Goal: Task Accomplishment & Management: Complete application form

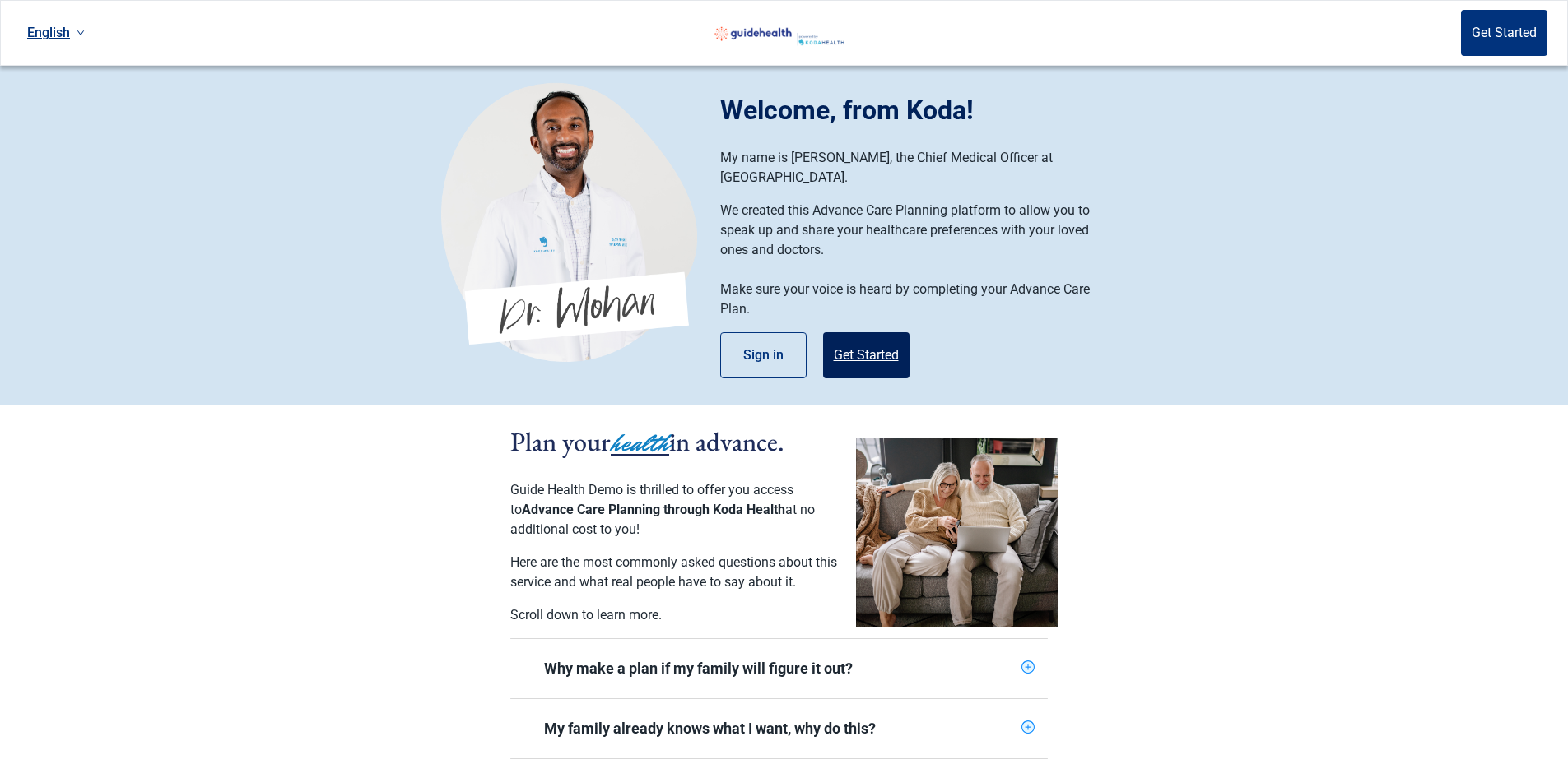
click at [878, 338] on button "Get Started" at bounding box center [865, 356] width 86 height 46
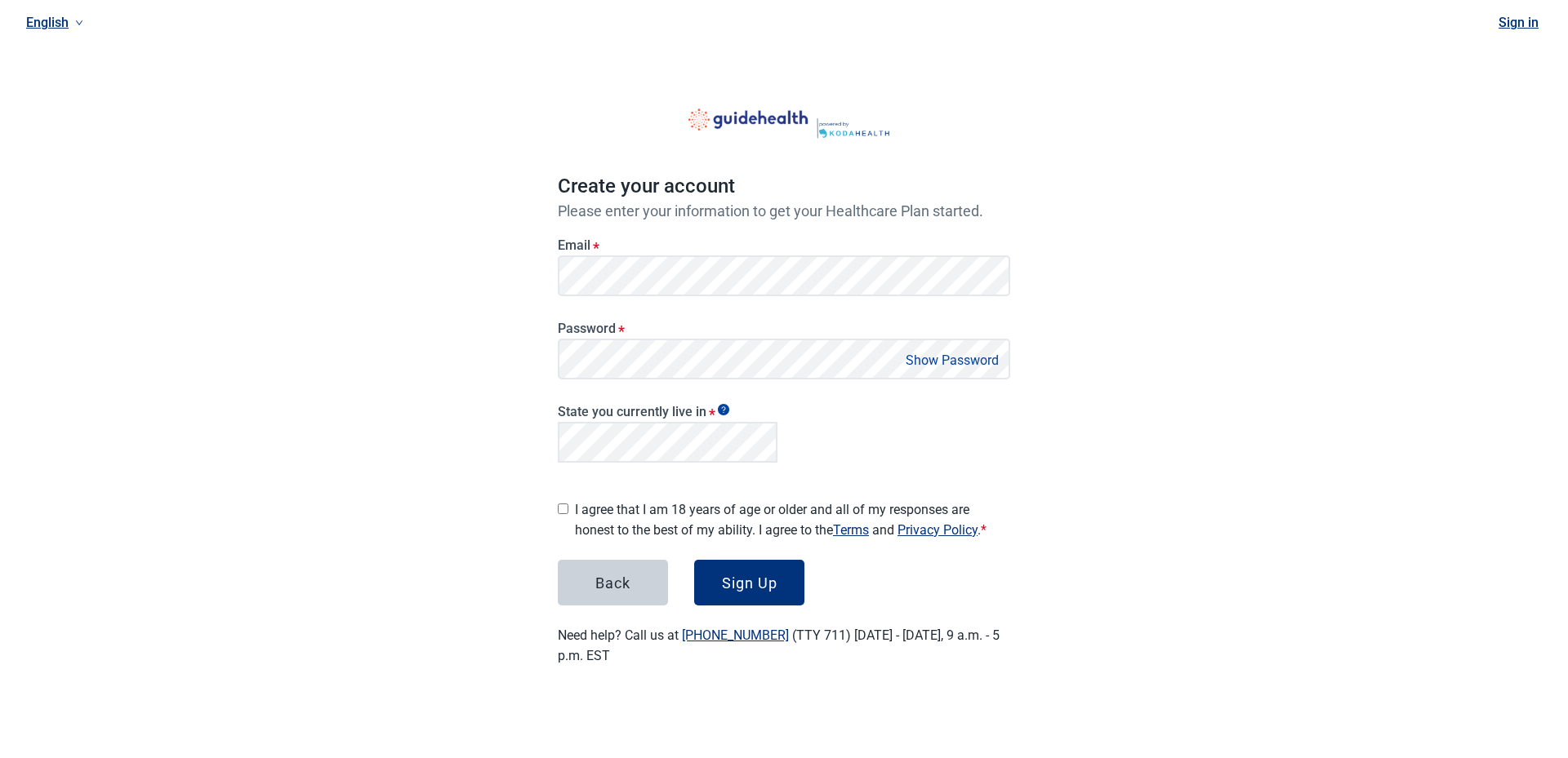
click at [933, 369] on button "Show Password" at bounding box center [952, 359] width 103 height 22
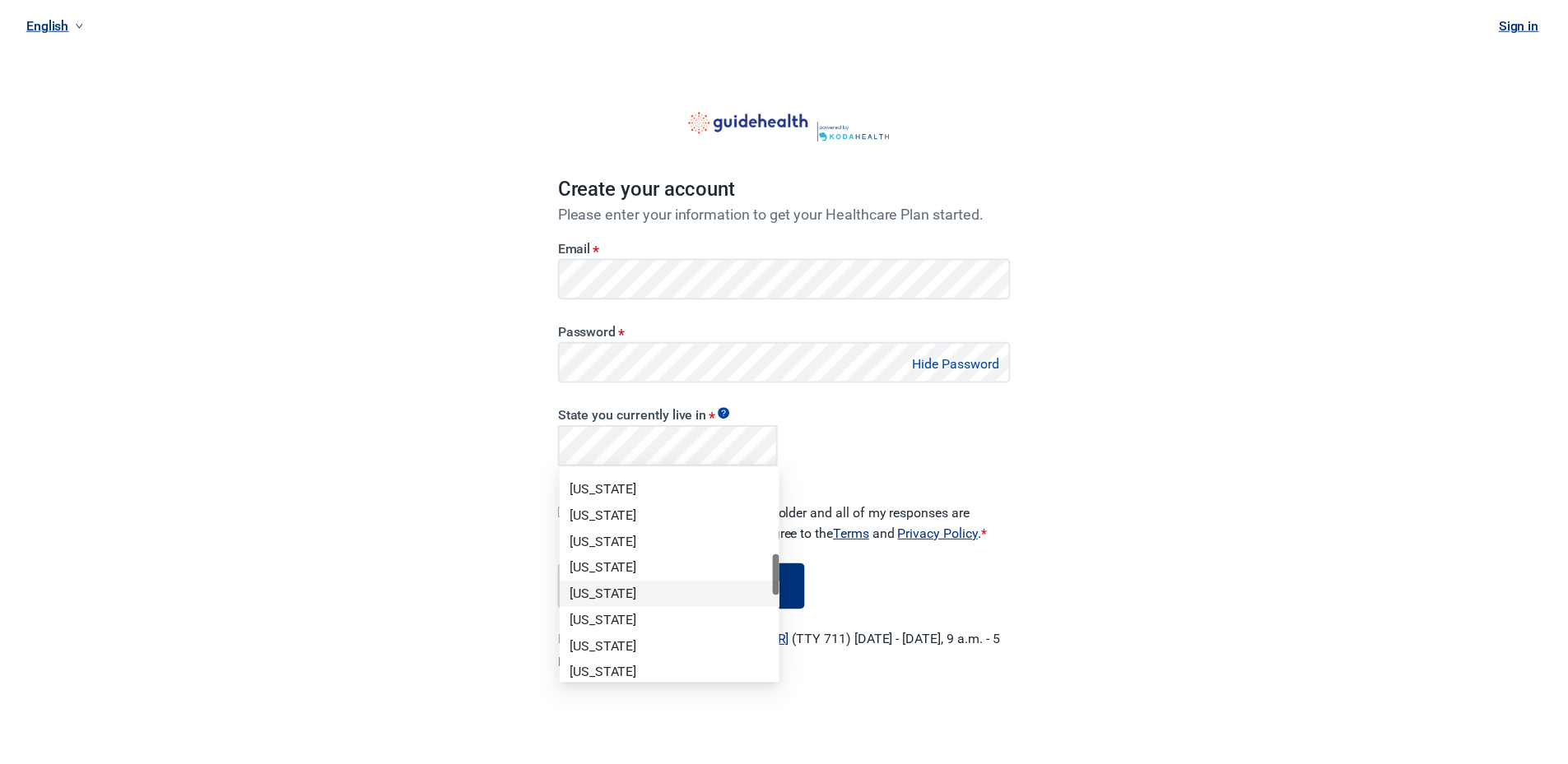
scroll to position [905, 0]
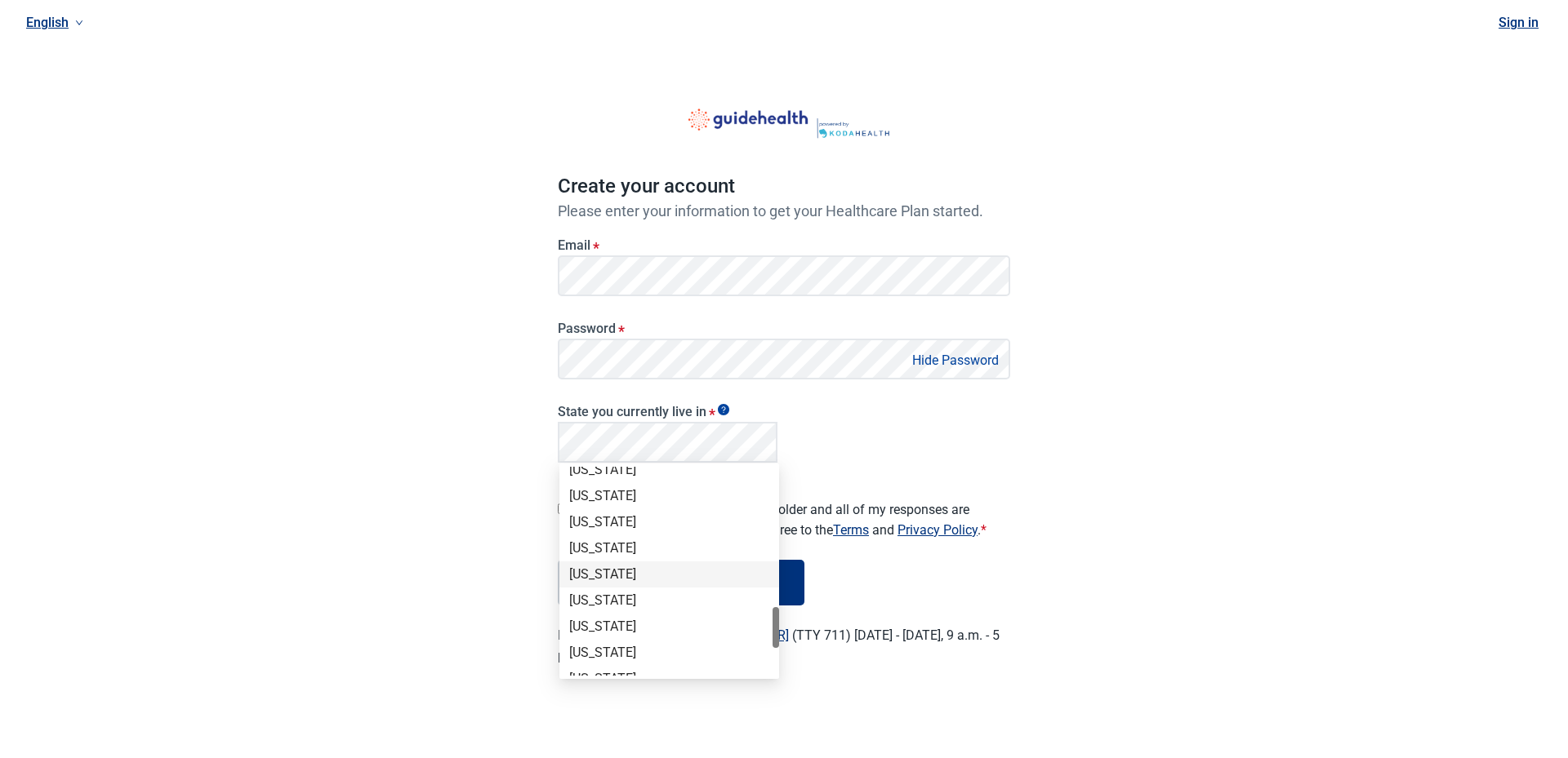
click at [643, 577] on div "[US_STATE]" at bounding box center [668, 574] width 200 height 18
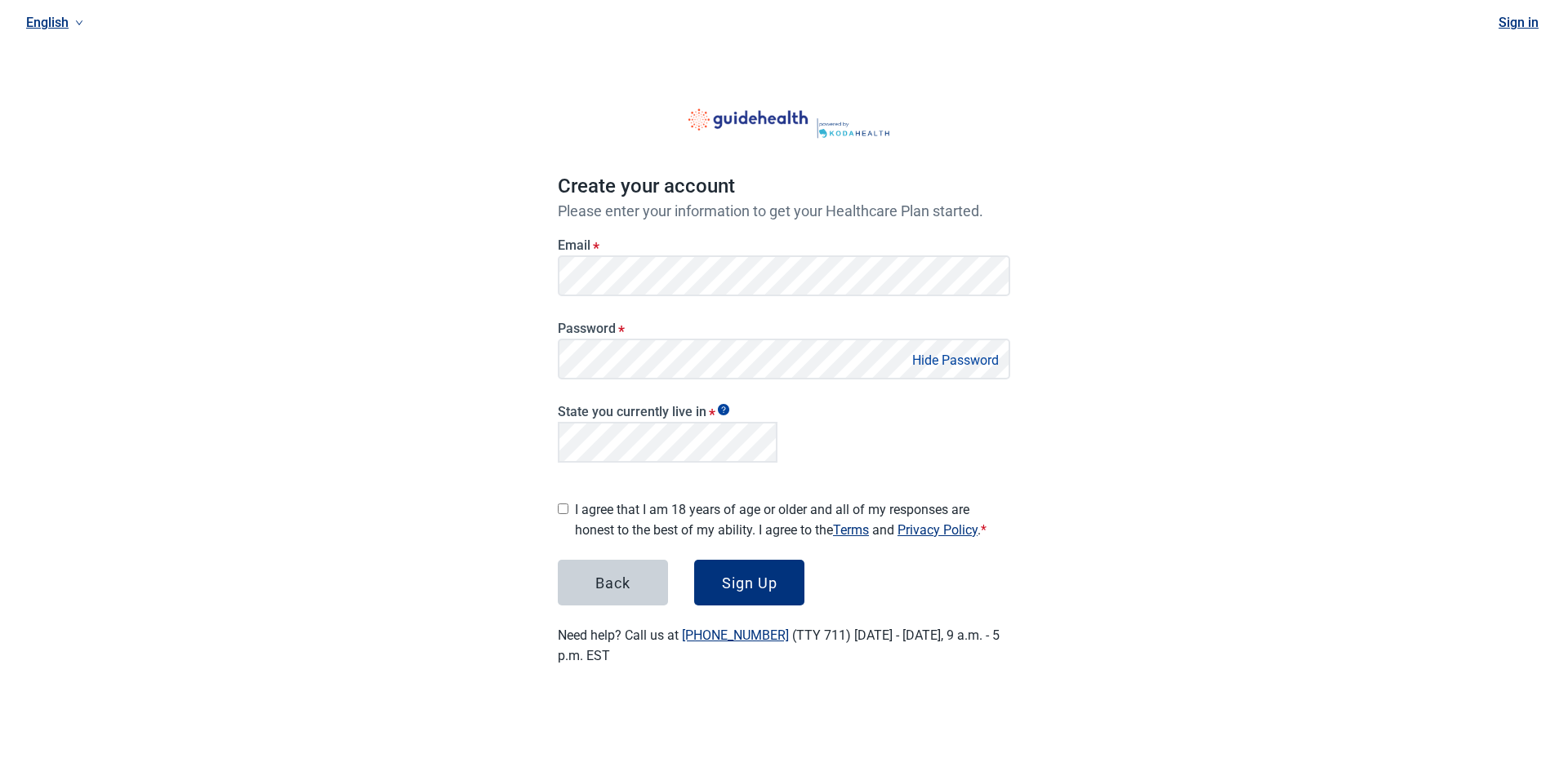
click at [556, 503] on main "Create your account Please enter your information to get your Healthcare Plan s…" at bounding box center [784, 366] width 531 height 679
click at [559, 506] on input "I agree that I am 18 years of age or older and all of my responses are honest t…" at bounding box center [562, 508] width 10 height 10
checkbox input "true"
click at [761, 575] on div "Sign Up" at bounding box center [749, 583] width 55 height 16
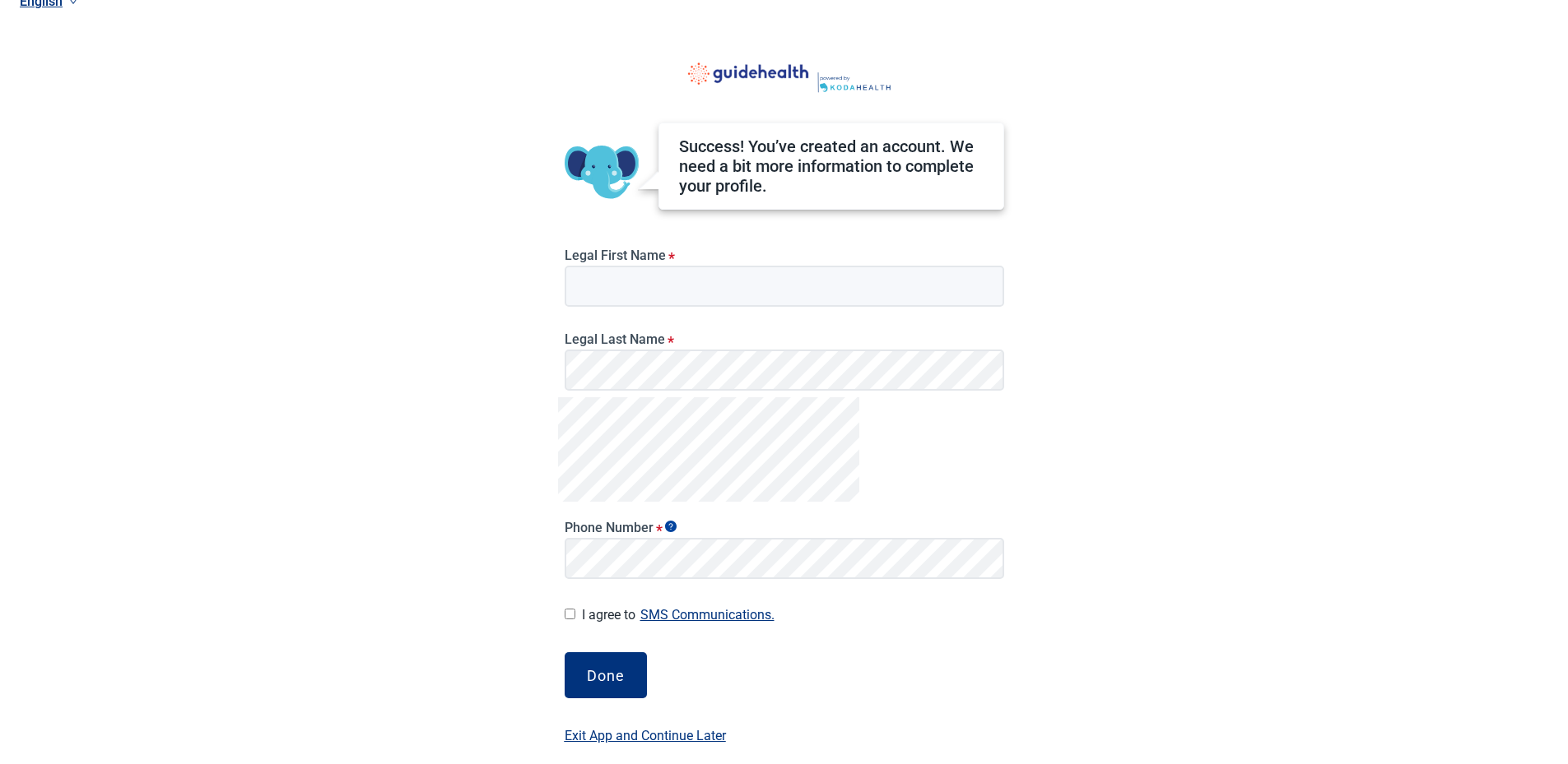
scroll to position [36, 0]
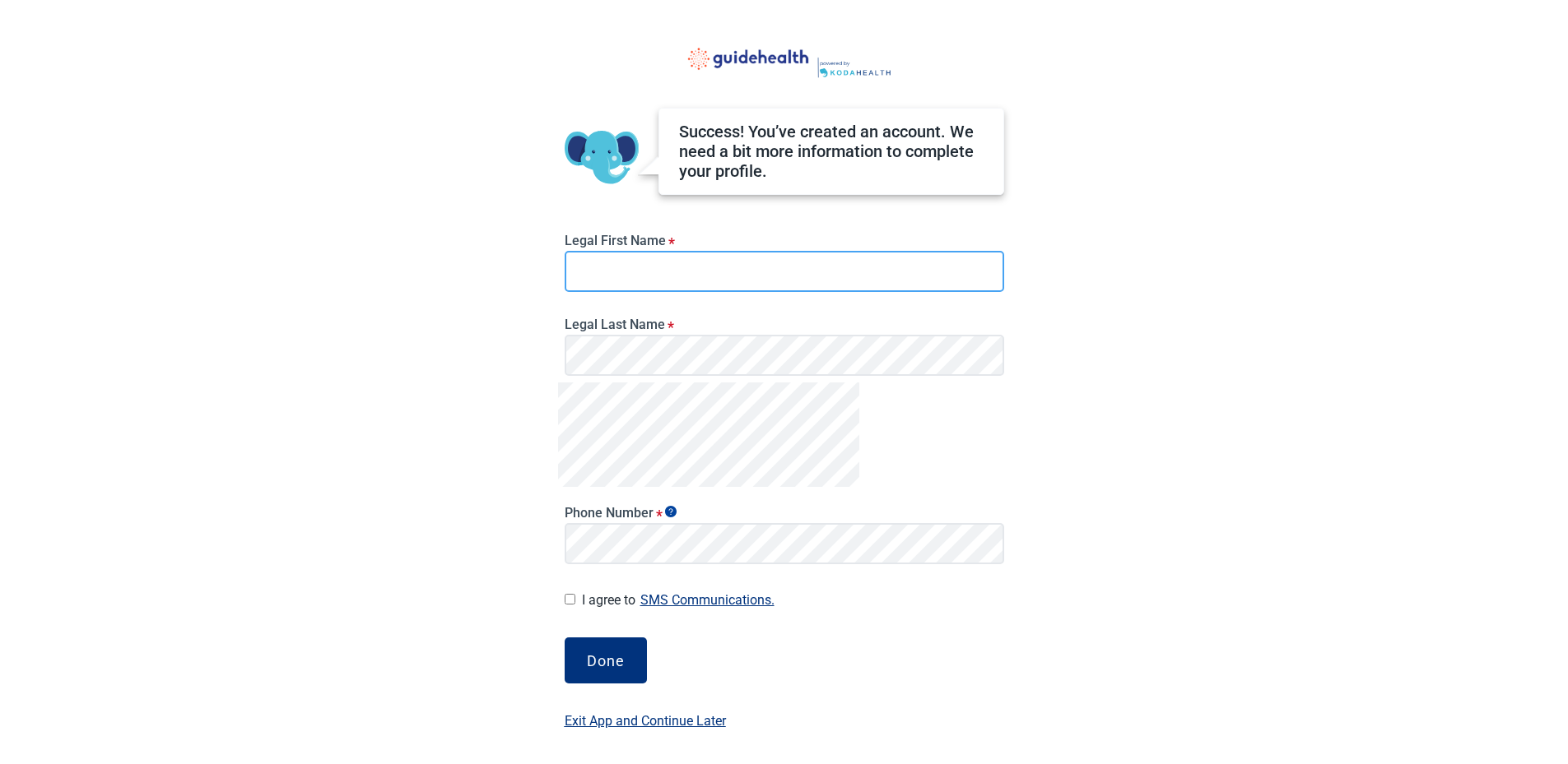
click at [662, 284] on input "Legal First Name *" at bounding box center [784, 271] width 440 height 42
type input "Briane"
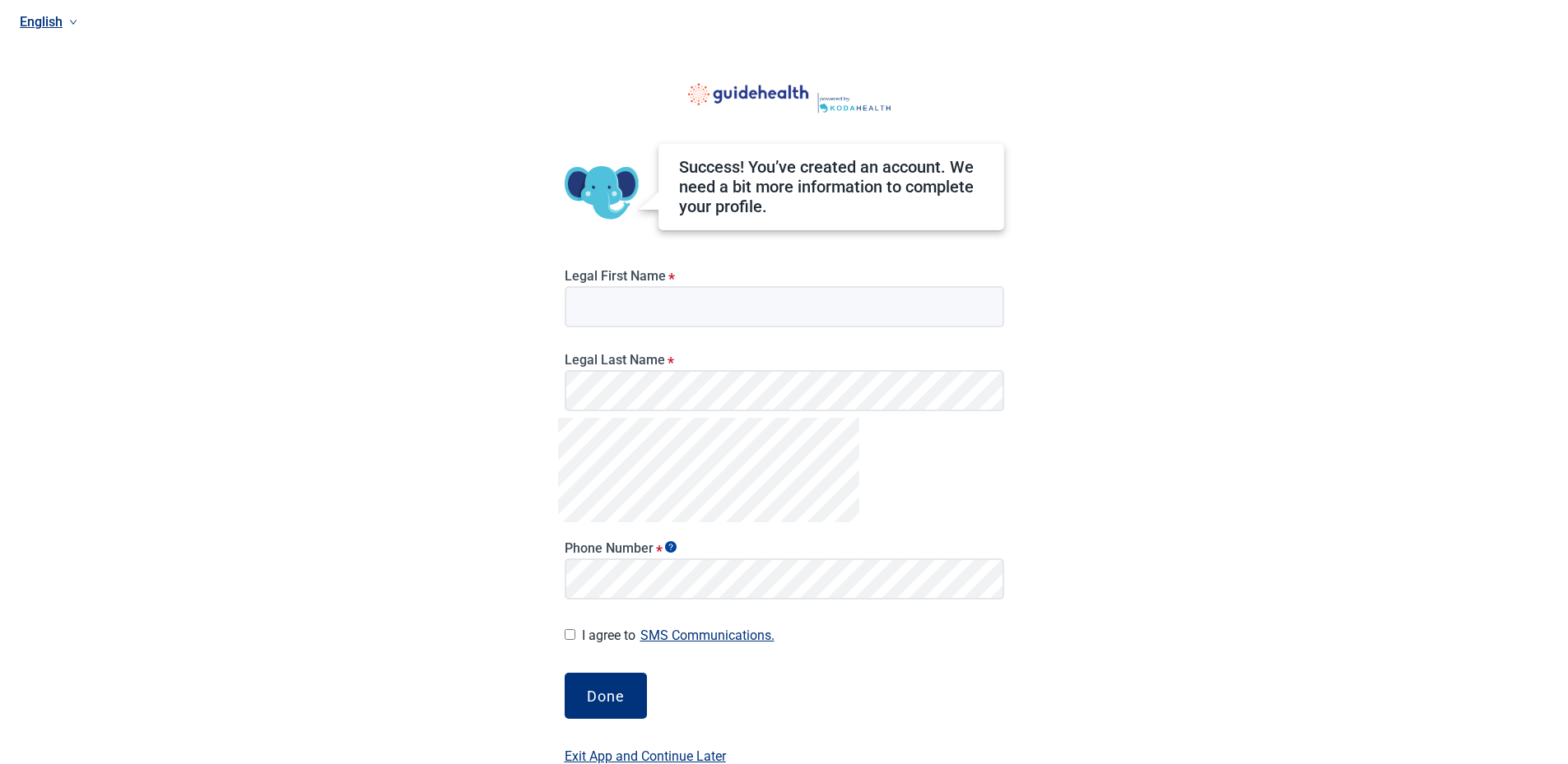
click at [634, 333] on div "Legal First Name *" at bounding box center [784, 292] width 453 height 84
click at [622, 303] on input "Legal First Name *" at bounding box center [784, 307] width 440 height 42
type input "Briane"
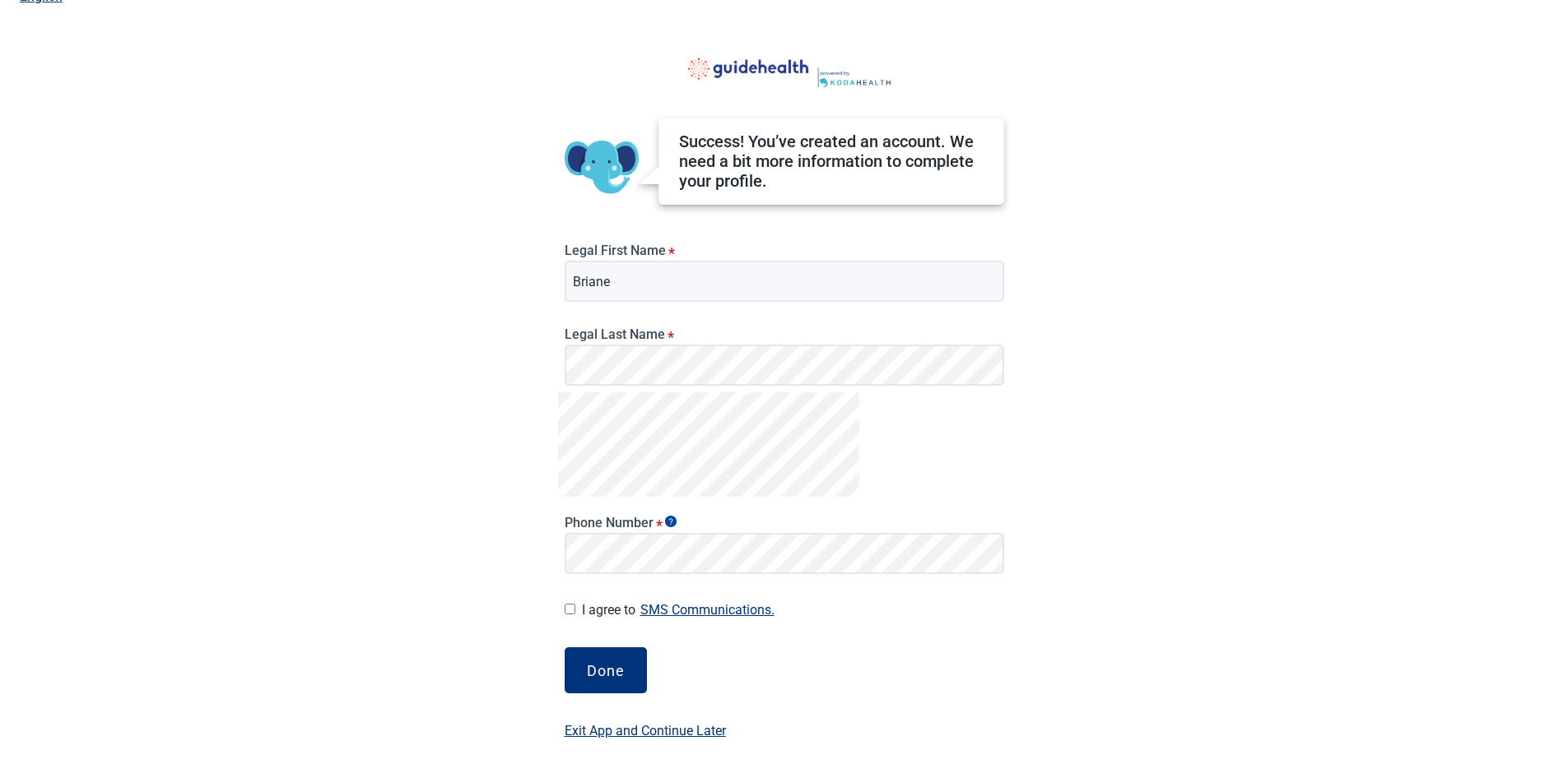
scroll to position [36, 0]
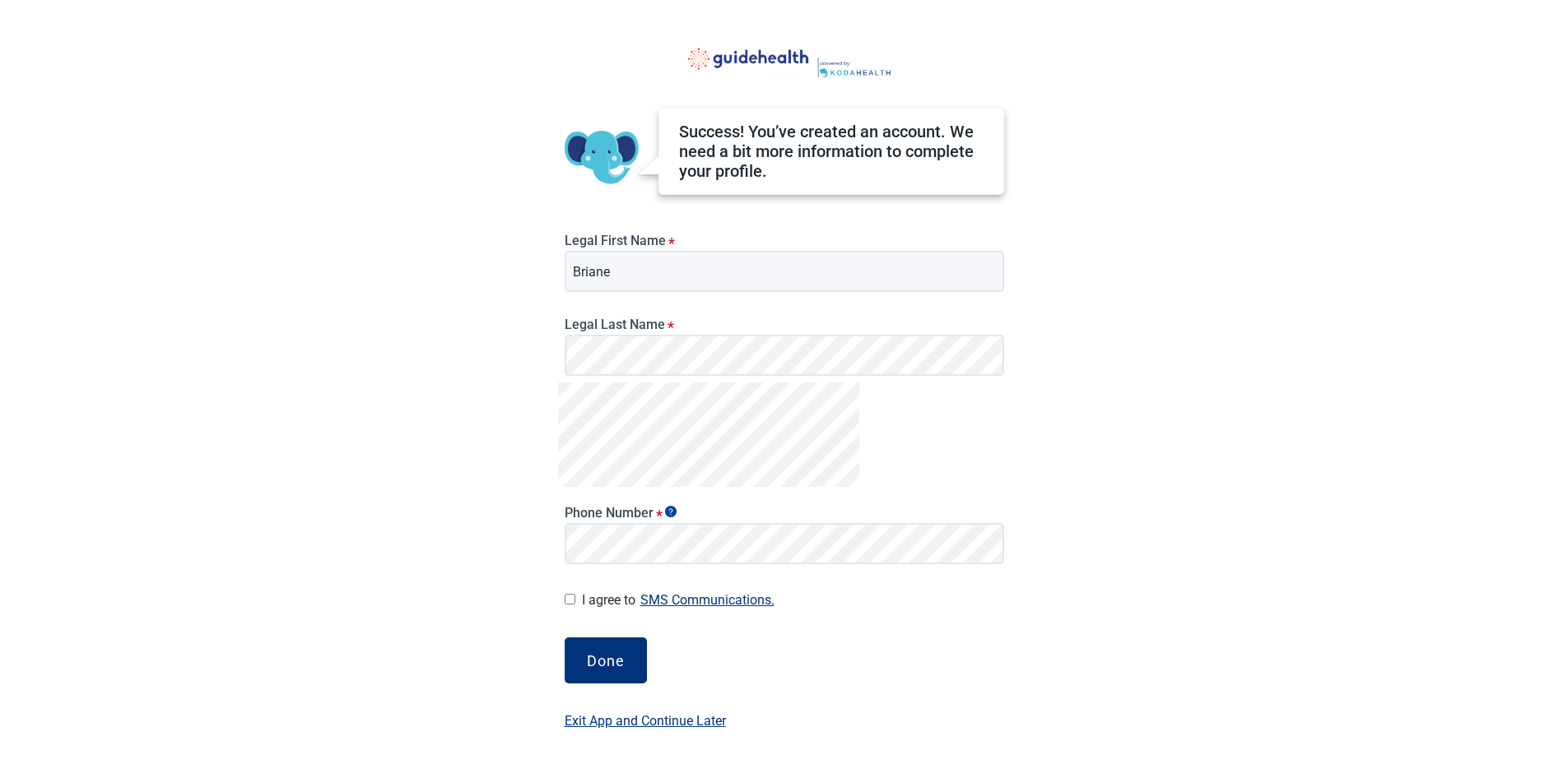
click at [570, 603] on input "I agree to SMS Communications." at bounding box center [569, 599] width 10 height 10
checkbox input "true"
click at [599, 652] on div "Done" at bounding box center [605, 660] width 38 height 16
